Goal: Task Accomplishment & Management: Manage account settings

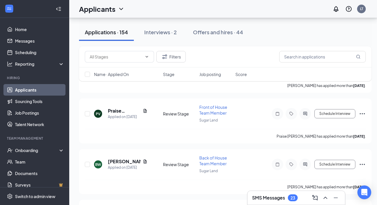
scroll to position [758, 0]
click at [133, 55] on input "text" at bounding box center [116, 57] width 53 height 6
click at [78, 104] on div "All Locations Change Applicants can't schedule interviews. Add your availabilit…" at bounding box center [225, 86] width 312 height 1652
click at [94, 10] on h1 "Applicants" at bounding box center [97, 9] width 36 height 10
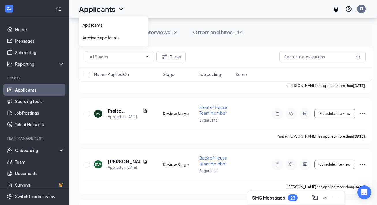
click at [106, 10] on h1 "Applicants" at bounding box center [97, 9] width 36 height 10
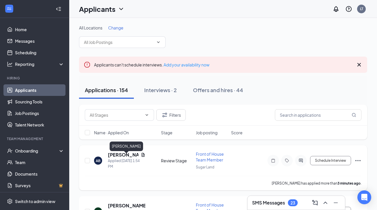
click at [112, 158] on h5 "[PERSON_NAME]" at bounding box center [123, 155] width 31 height 6
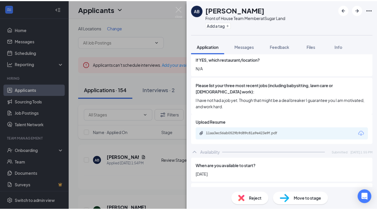
scroll to position [248, 0]
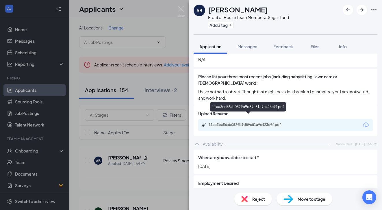
click at [272, 122] on div "11aa3ec56ab0529b9d89c81a9e423e9f.pdf" at bounding box center [248, 124] width 81 height 5
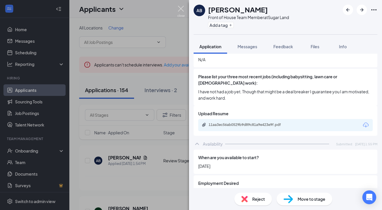
click at [181, 7] on img at bounding box center [180, 11] width 7 height 11
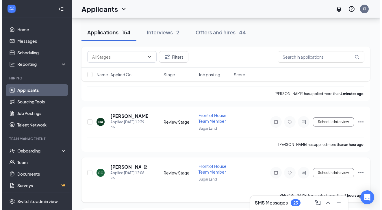
scroll to position [137, 0]
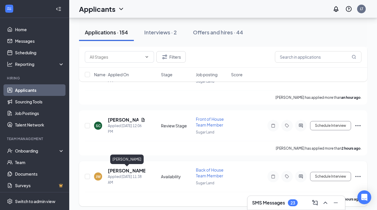
click at [120, 172] on h5 "[PERSON_NAME]" at bounding box center [127, 170] width 38 height 6
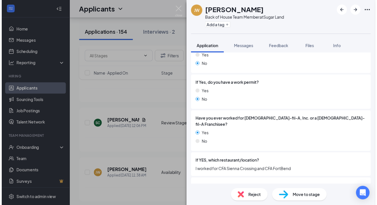
scroll to position [145, 0]
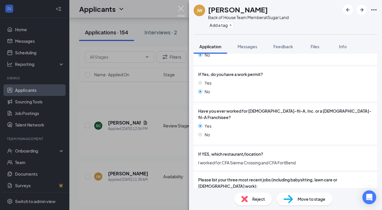
click at [180, 8] on img at bounding box center [180, 11] width 7 height 11
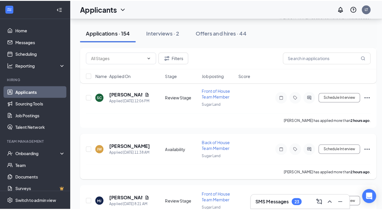
scroll to position [177, 0]
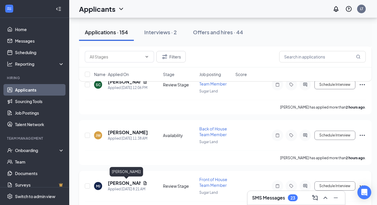
click at [124, 183] on h5 "[PERSON_NAME]" at bounding box center [124, 183] width 33 height 6
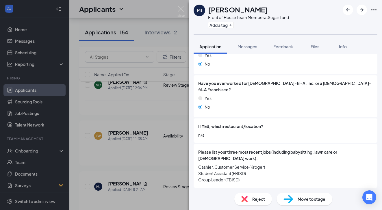
scroll to position [196, 0]
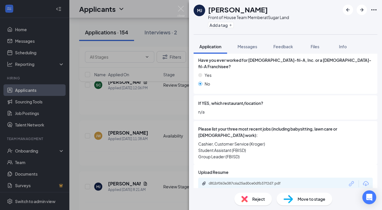
click at [259, 177] on div "d81bf063e387c6a25ad0ce0dfb37f2d7.pdf" at bounding box center [285, 183] width 174 height 12
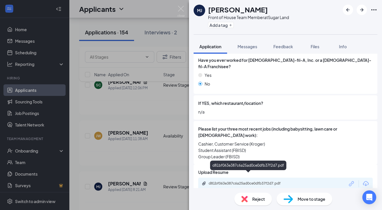
click at [260, 181] on div "d81bf063e387c6a25ad0ce0dfb37f2d7.pdf" at bounding box center [248, 183] width 81 height 5
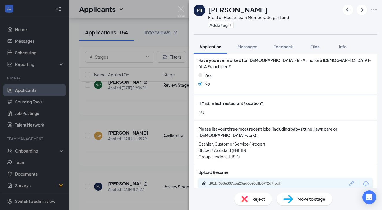
click at [373, 10] on icon "Ellipses" at bounding box center [373, 9] width 5 height 1
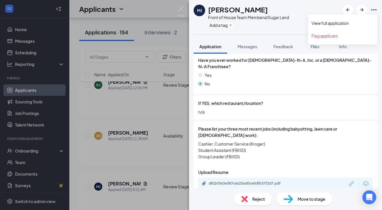
click at [374, 10] on icon "Ellipses" at bounding box center [373, 9] width 7 height 7
click at [373, 9] on icon "Ellipses" at bounding box center [373, 9] width 7 height 7
click at [341, 24] on link "View full application" at bounding box center [342, 23] width 62 height 6
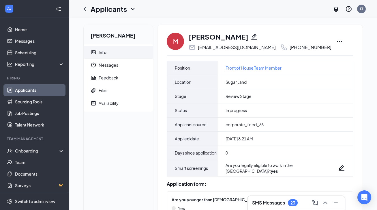
click at [336, 42] on icon "Ellipses" at bounding box center [339, 41] width 7 height 7
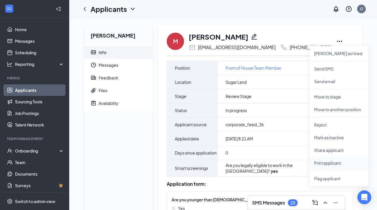
click at [328, 166] on li "Print applicant" at bounding box center [339, 162] width 59 height 13
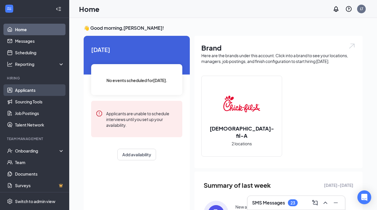
click at [20, 87] on link "Applicants" at bounding box center [39, 90] width 49 height 12
